Goal: Check status

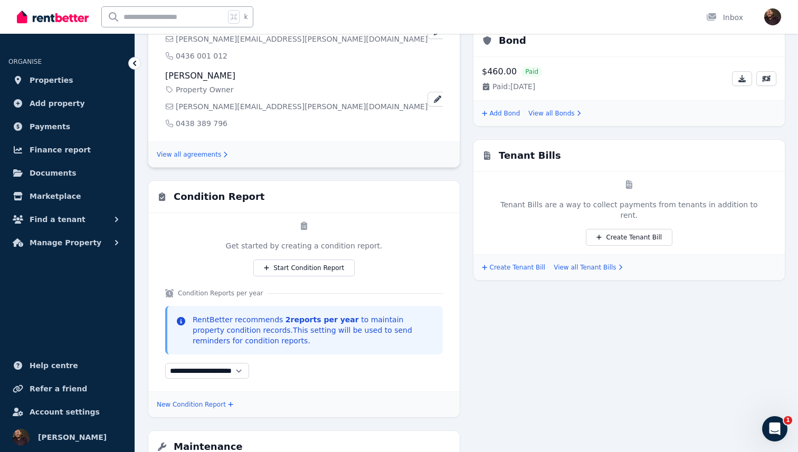
scroll to position [380, 0]
click at [542, 315] on div "Rent $480.00 per fortnight Starting [DATE] Collect via RentBetter Upcoming Paym…" at bounding box center [629, 188] width 312 height 766
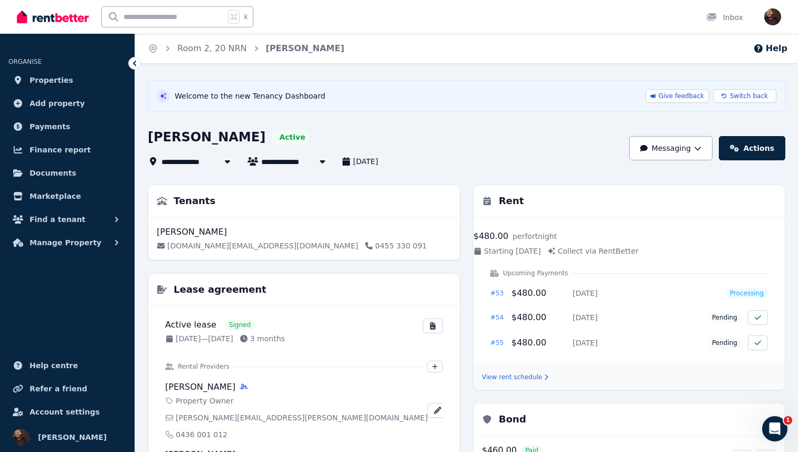
click at [531, 149] on div "**********" at bounding box center [386, 148] width 476 height 39
click at [486, 140] on div "[PERSON_NAME] Active" at bounding box center [386, 139] width 476 height 20
click at [192, 93] on span "Welcome to the new Tenancy Dashboard" at bounding box center [250, 96] width 150 height 11
drag, startPoint x: 192, startPoint y: 93, endPoint x: 308, endPoint y: 91, distance: 116.2
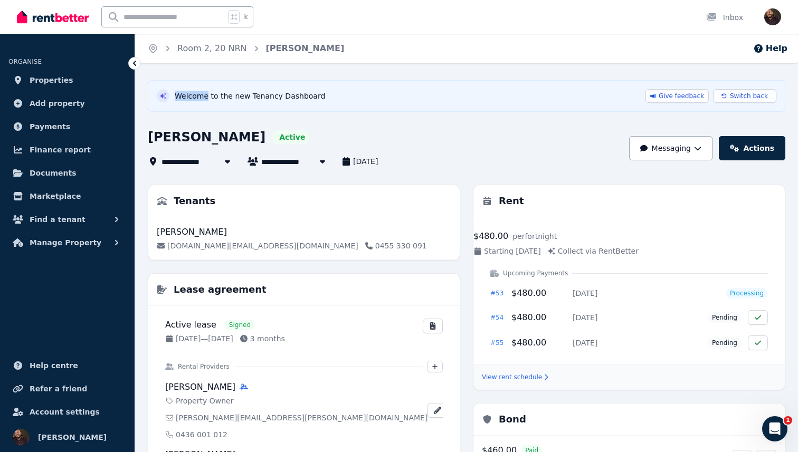
click at [311, 88] on div "Welcome to the new Tenancy Dashboard Give feedback Switch back" at bounding box center [467, 96] width 638 height 32
click at [295, 95] on span "Welcome to the new Tenancy Dashboard" at bounding box center [250, 96] width 150 height 11
drag, startPoint x: 295, startPoint y: 95, endPoint x: 189, endPoint y: 100, distance: 105.2
click at [189, 100] on span "Welcome to the new Tenancy Dashboard" at bounding box center [250, 96] width 150 height 11
click at [346, 94] on div "Welcome to the new Tenancy Dashboard Give feedback Switch back" at bounding box center [467, 96] width 620 height 14
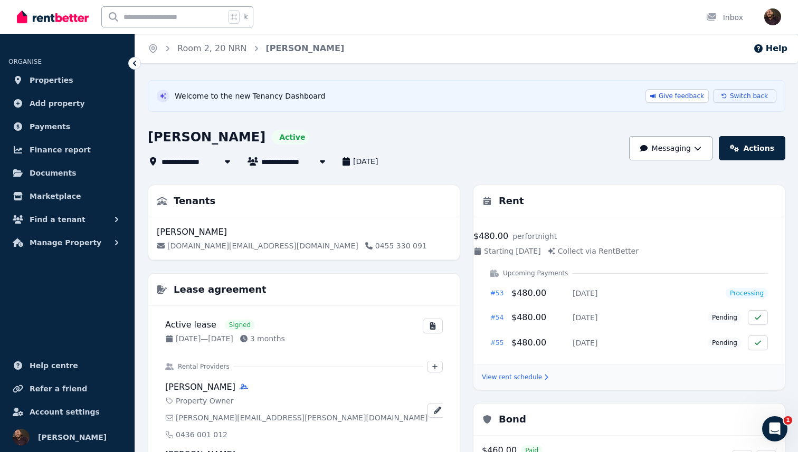
click at [760, 97] on span "Switch back" at bounding box center [749, 96] width 38 height 8
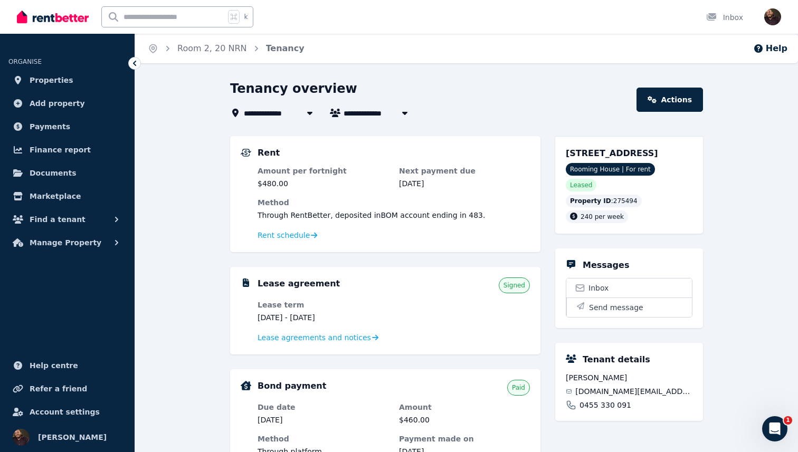
click at [496, 143] on div "Rent Amount per fortnight $480.00 Next payment due 30 Aug 2025 Method Through R…" at bounding box center [385, 194] width 310 height 116
click at [460, 68] on div "**********" at bounding box center [399, 226] width 798 height 452
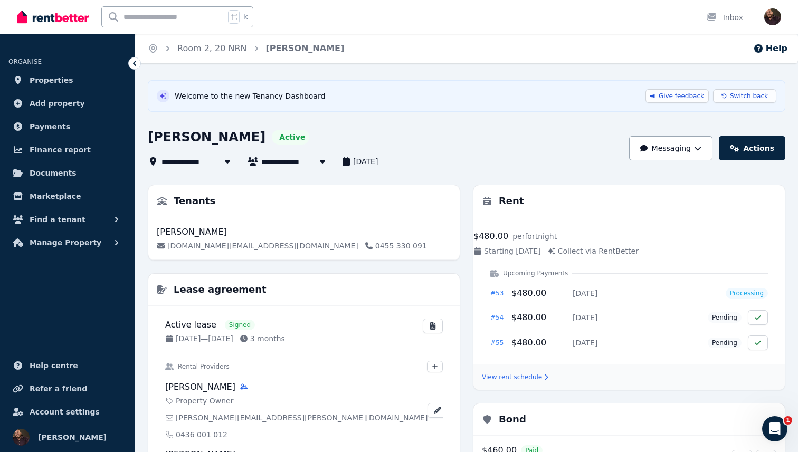
click at [371, 163] on span "[DATE]" at bounding box center [365, 161] width 25 height 11
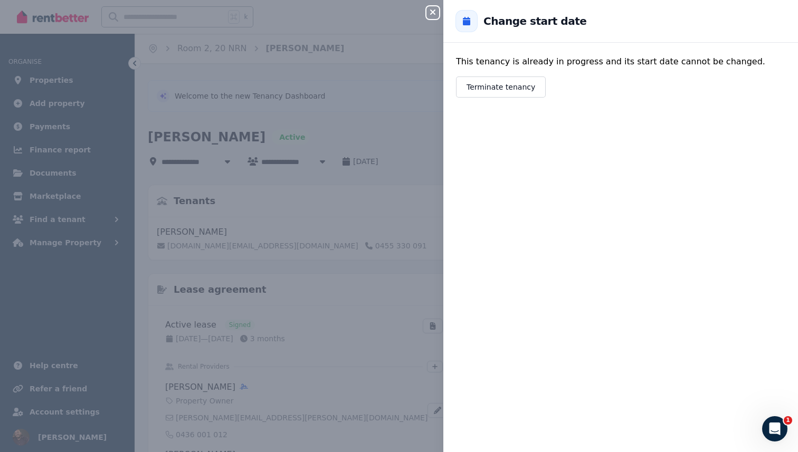
click at [437, 12] on icon "button" at bounding box center [432, 12] width 13 height 8
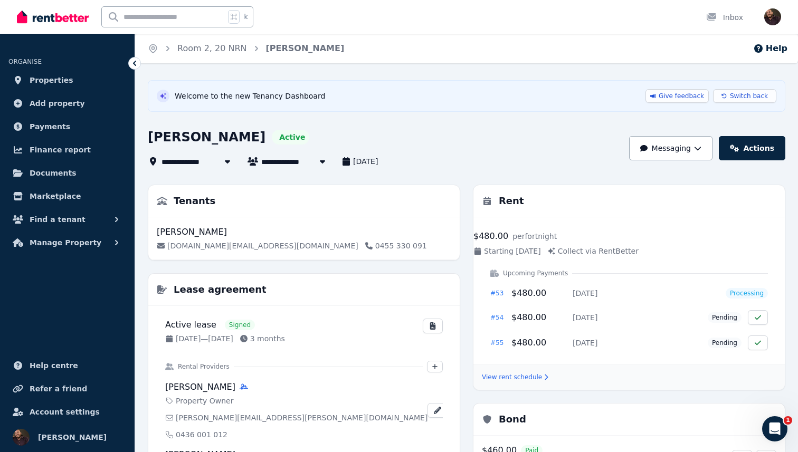
click at [479, 151] on div "**********" at bounding box center [386, 148] width 476 height 39
click at [682, 153] on button "Messaging" at bounding box center [670, 148] width 83 height 24
click at [575, 147] on div "Brandon Stiven Active" at bounding box center [386, 139] width 476 height 20
click at [204, 103] on div "Welcome to the new Tenancy Dashboard Give feedback Switch back" at bounding box center [467, 96] width 638 height 32
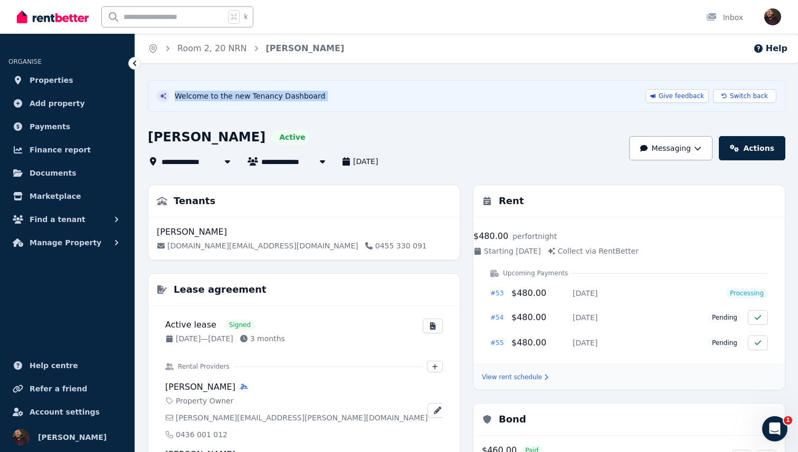
click at [204, 103] on div "Welcome to the new Tenancy Dashboard Give feedback Switch back" at bounding box center [467, 96] width 638 height 32
click at [224, 93] on span "Welcome to the new Tenancy Dashboard" at bounding box center [250, 96] width 150 height 11
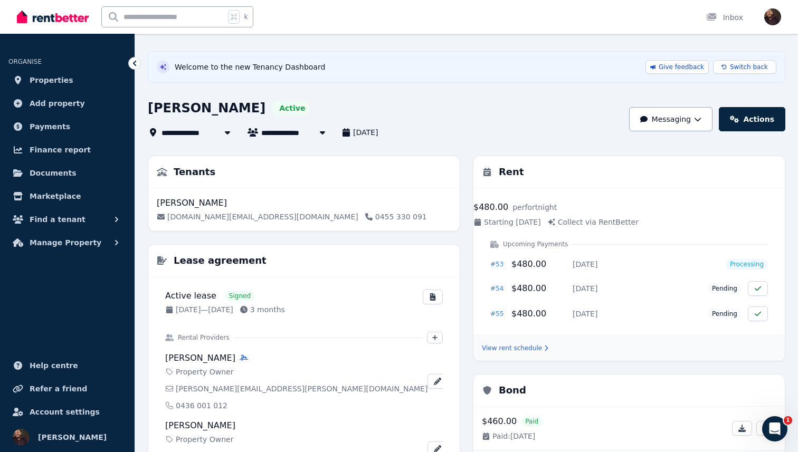
scroll to position [30, 0]
click at [517, 126] on div "**********" at bounding box center [386, 132] width 476 height 13
